Goal: Transaction & Acquisition: Purchase product/service

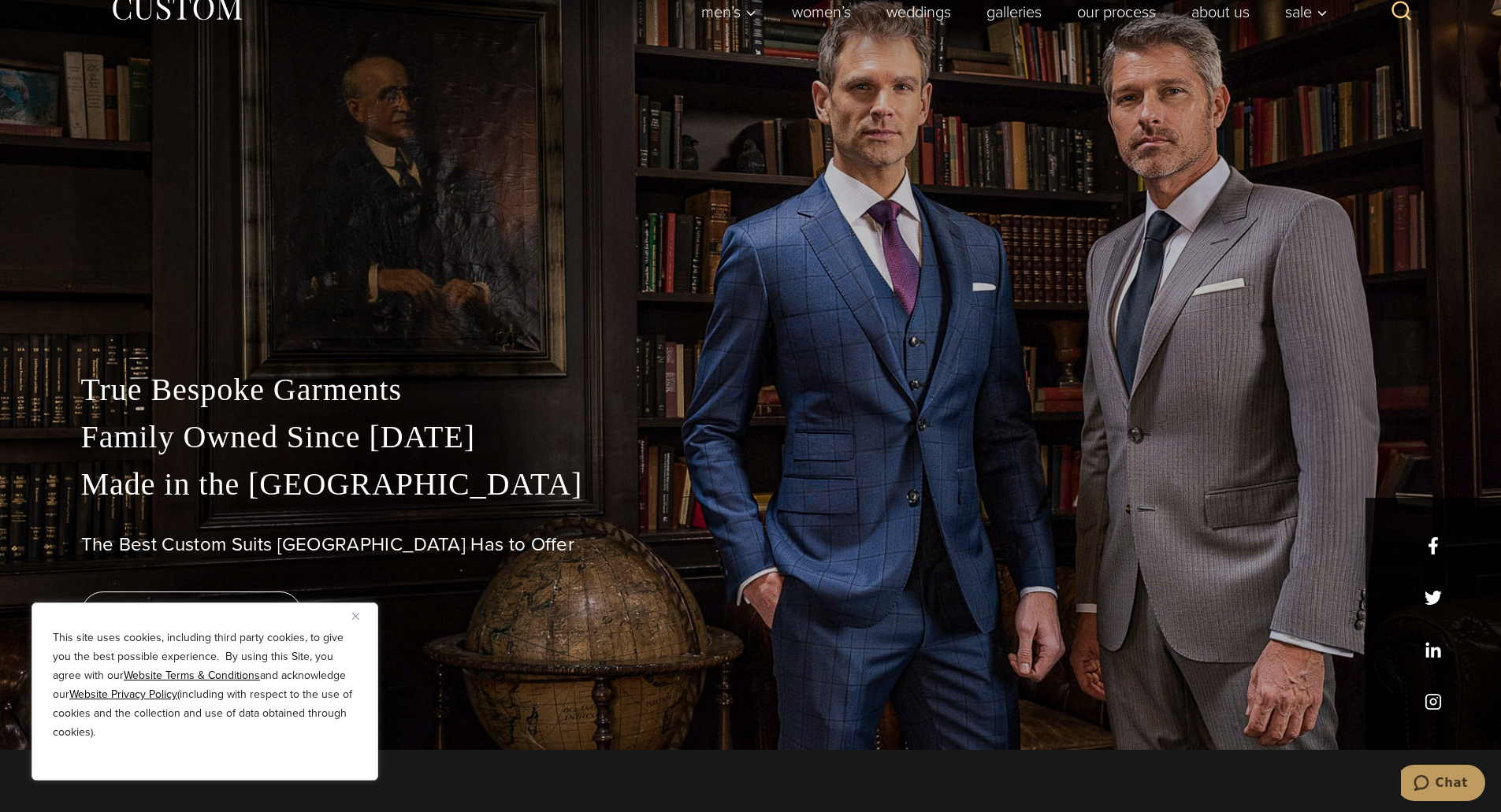
scroll to position [157, 0]
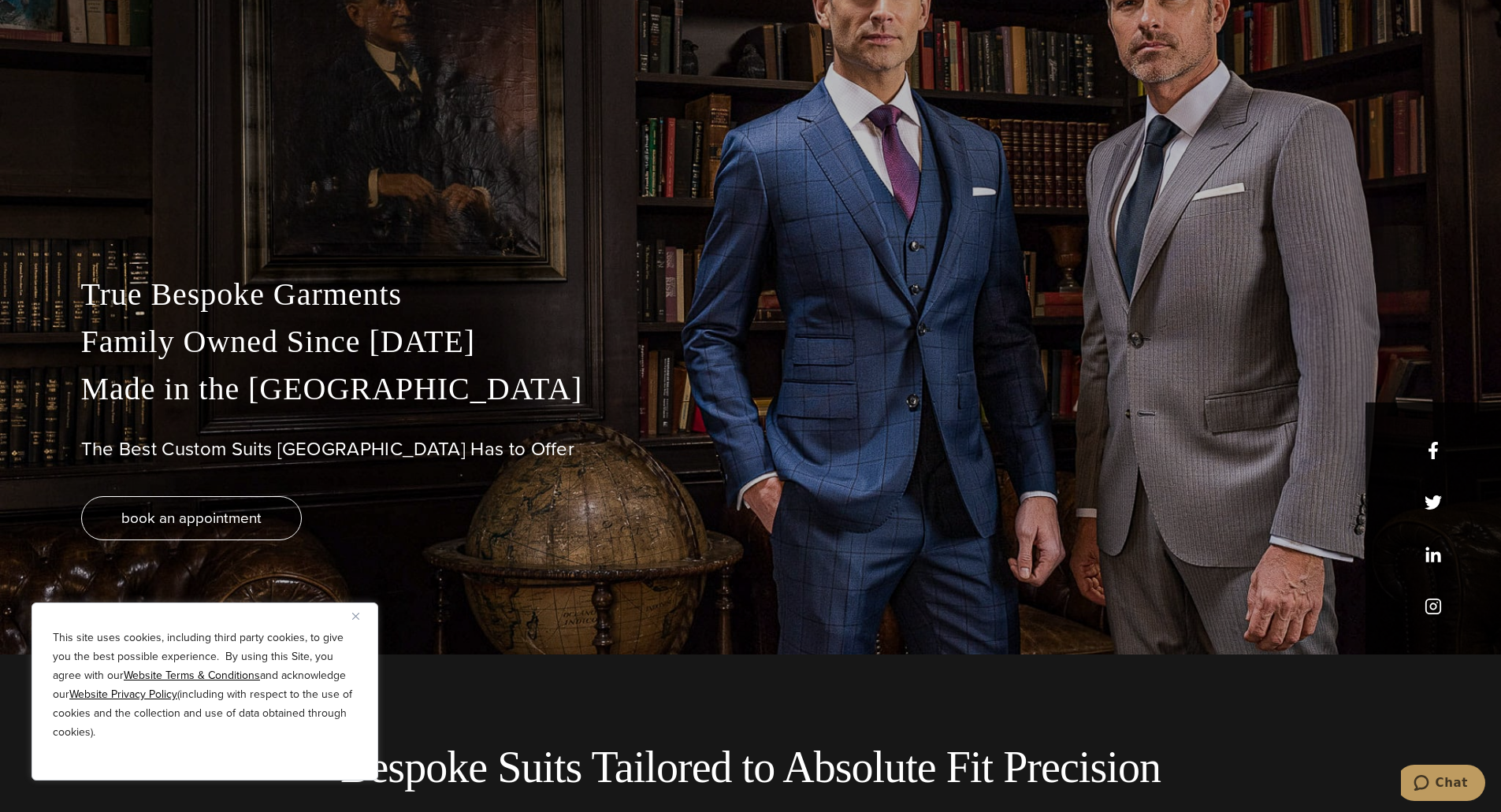
click at [357, 619] on img "Close" at bounding box center [355, 616] width 7 height 7
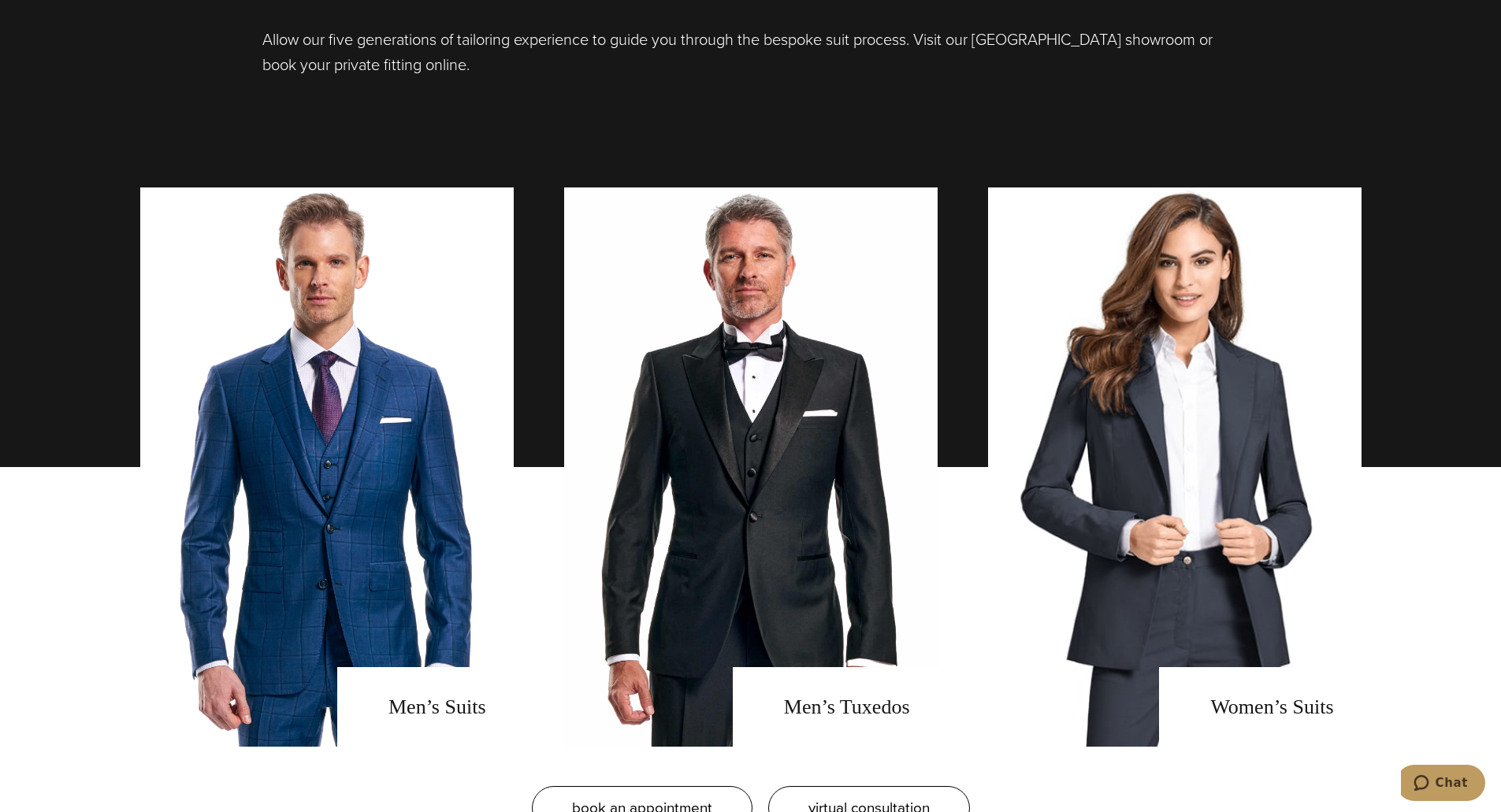
scroll to position [1339, 0]
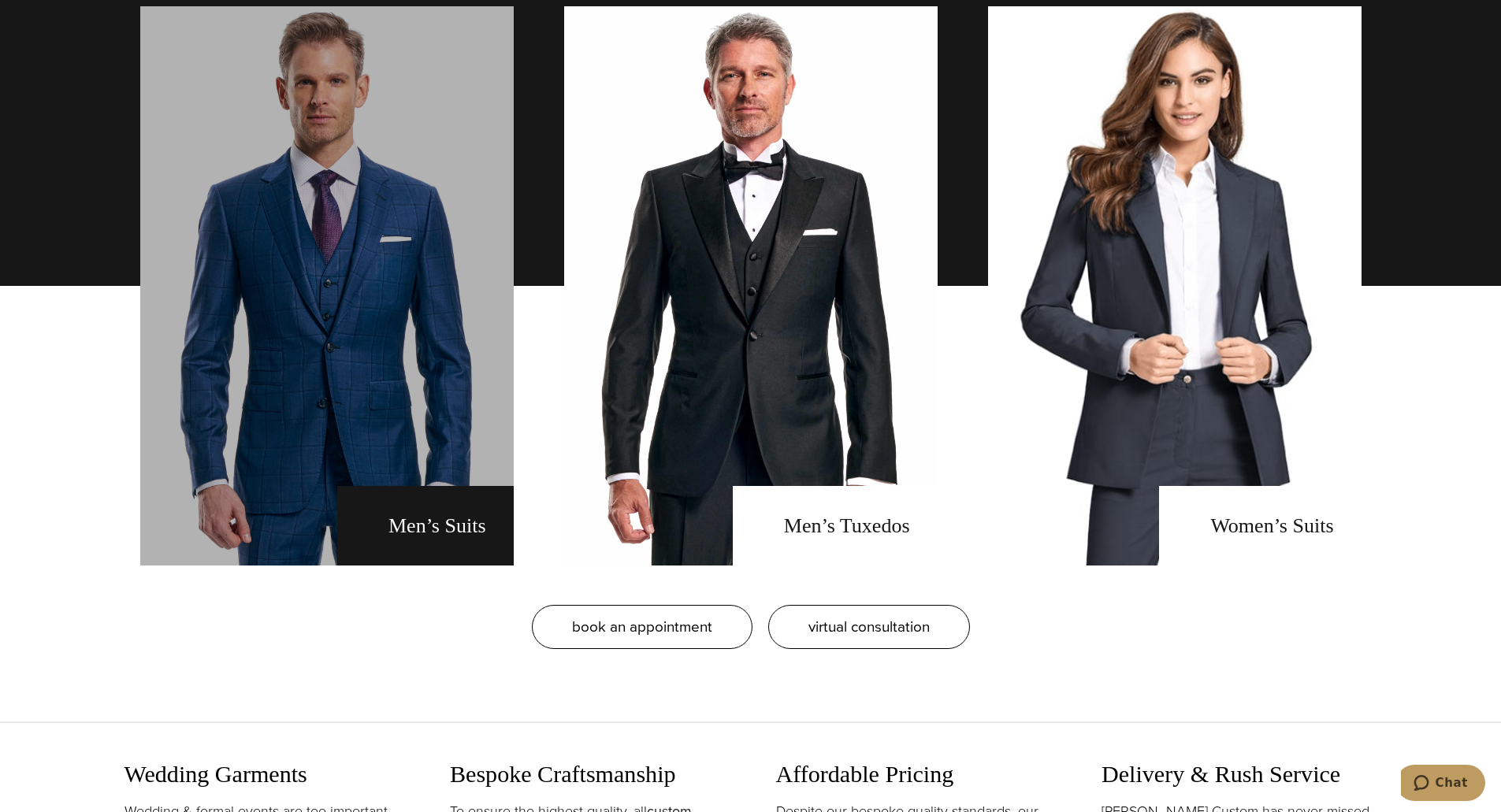
click at [260, 432] on link "men's suits" at bounding box center [328, 286] width 374 height 559
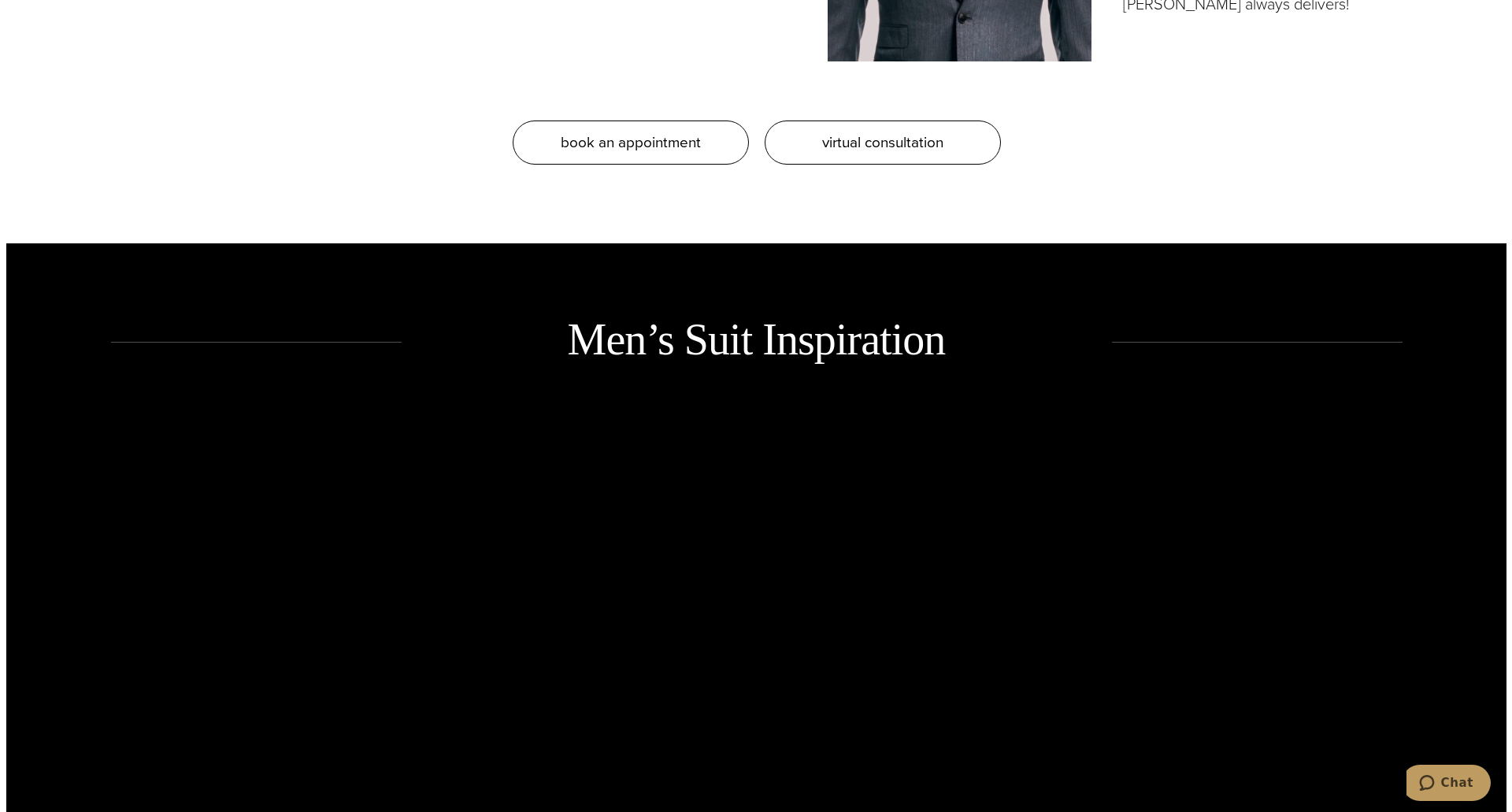
scroll to position [2205, 0]
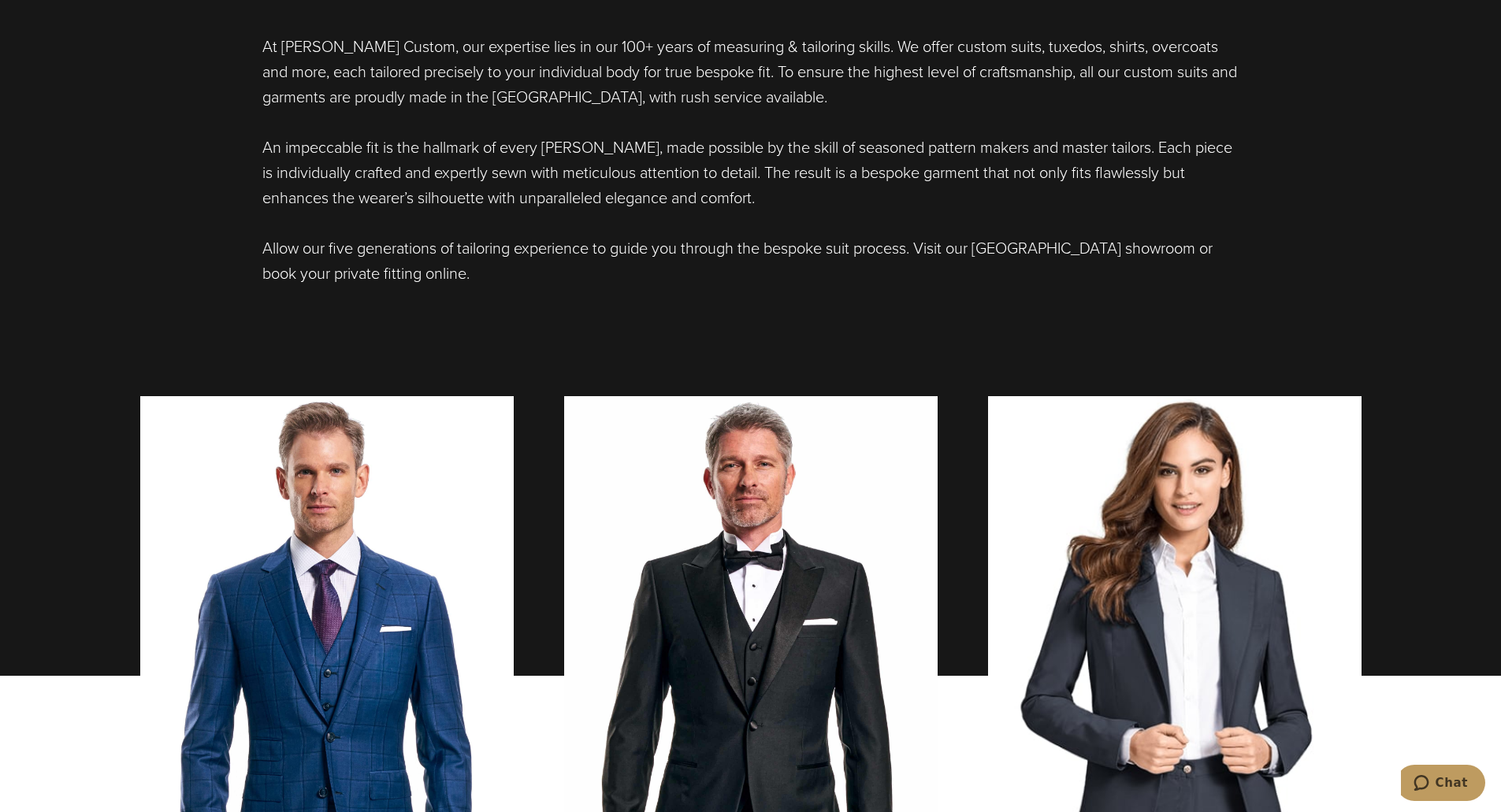
scroll to position [788, 0]
